Goal: Find specific page/section: Find specific page/section

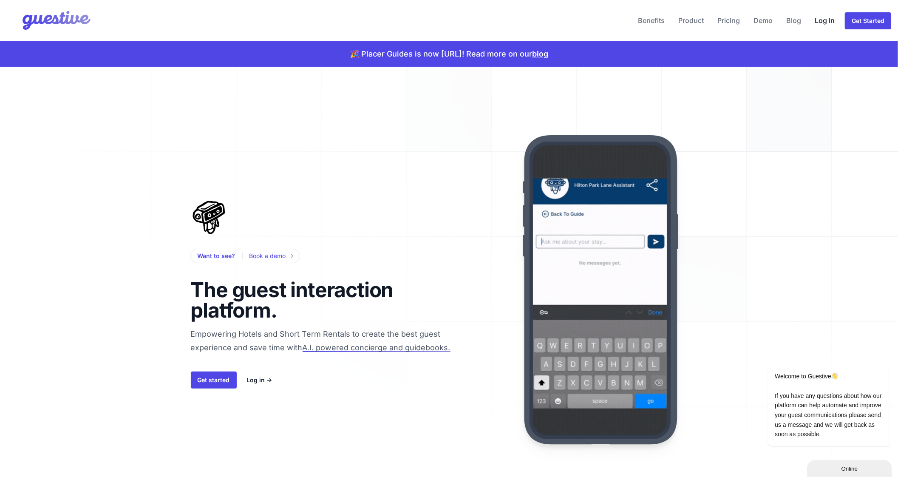
click at [830, 25] on link "Log In" at bounding box center [825, 20] width 27 height 20
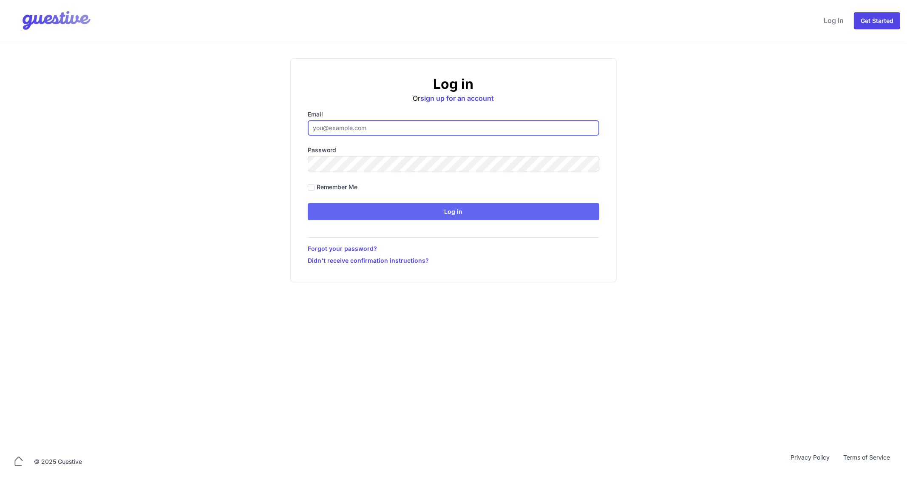
type input "[EMAIL_ADDRESS][DOMAIN_NAME]"
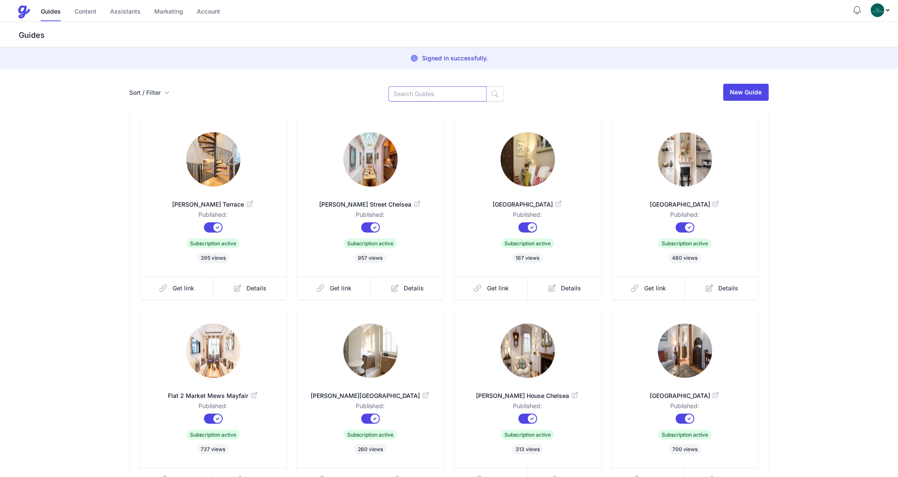
click at [406, 92] on input at bounding box center [438, 93] width 98 height 15
type input "Market"
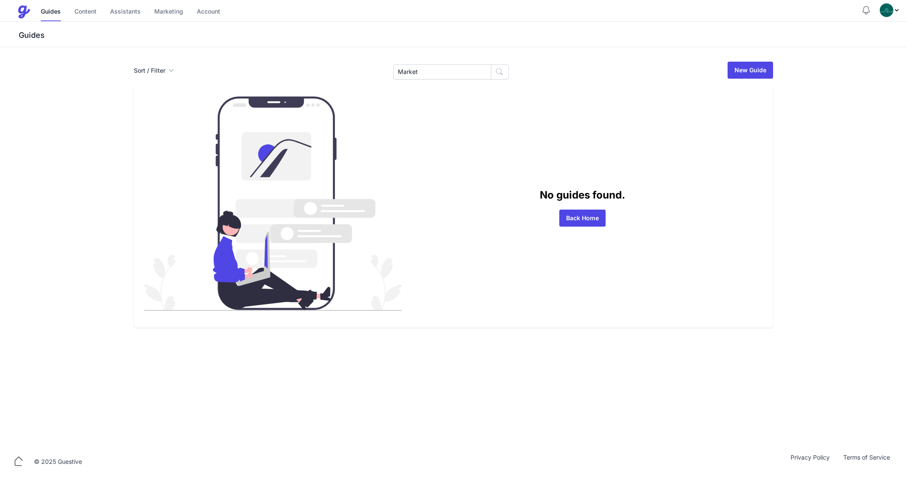
click at [406, 92] on div "No guides found. Back Home" at bounding box center [453, 206] width 639 height 241
click at [443, 57] on div "Sort / Filter Sort Name Created Unsorted All Published Unpublished Archived Mar…" at bounding box center [453, 246] width 907 height 399
click at [415, 76] on input "Market" at bounding box center [442, 71] width 98 height 15
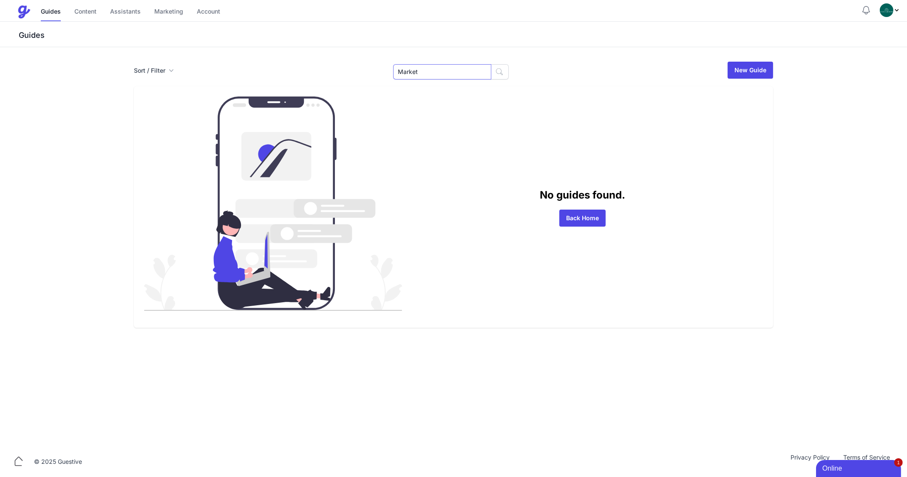
click at [415, 76] on input "Market" at bounding box center [442, 71] width 98 height 15
type input "Flat 1"
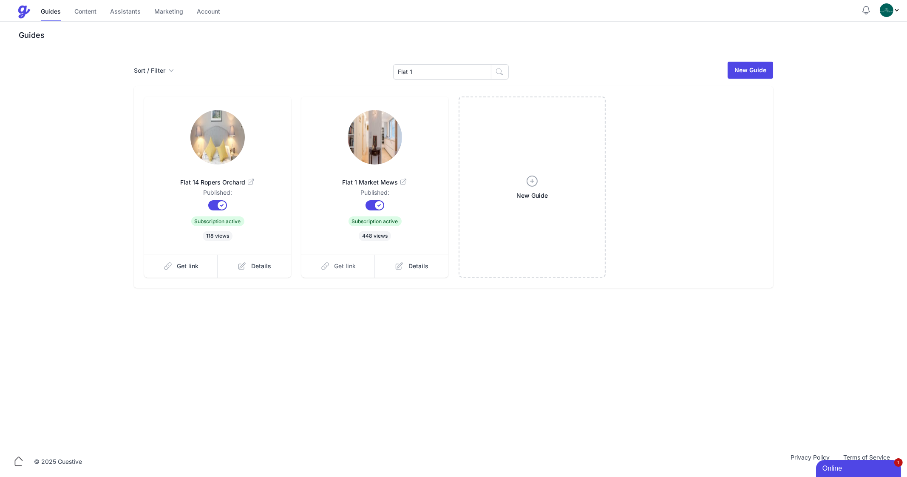
click at [336, 268] on span "Get link" at bounding box center [346, 266] width 22 height 9
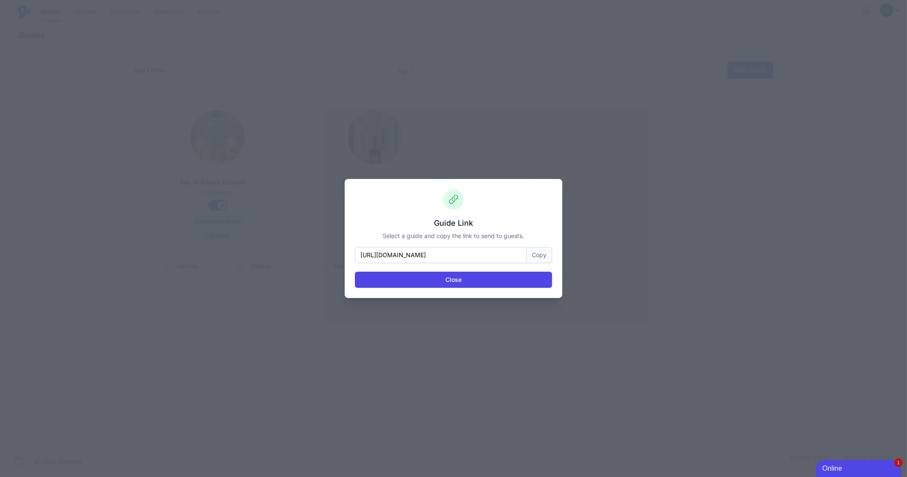
click at [538, 254] on button "Copy" at bounding box center [540, 255] width 26 height 16
